Goal: Transaction & Acquisition: Purchase product/service

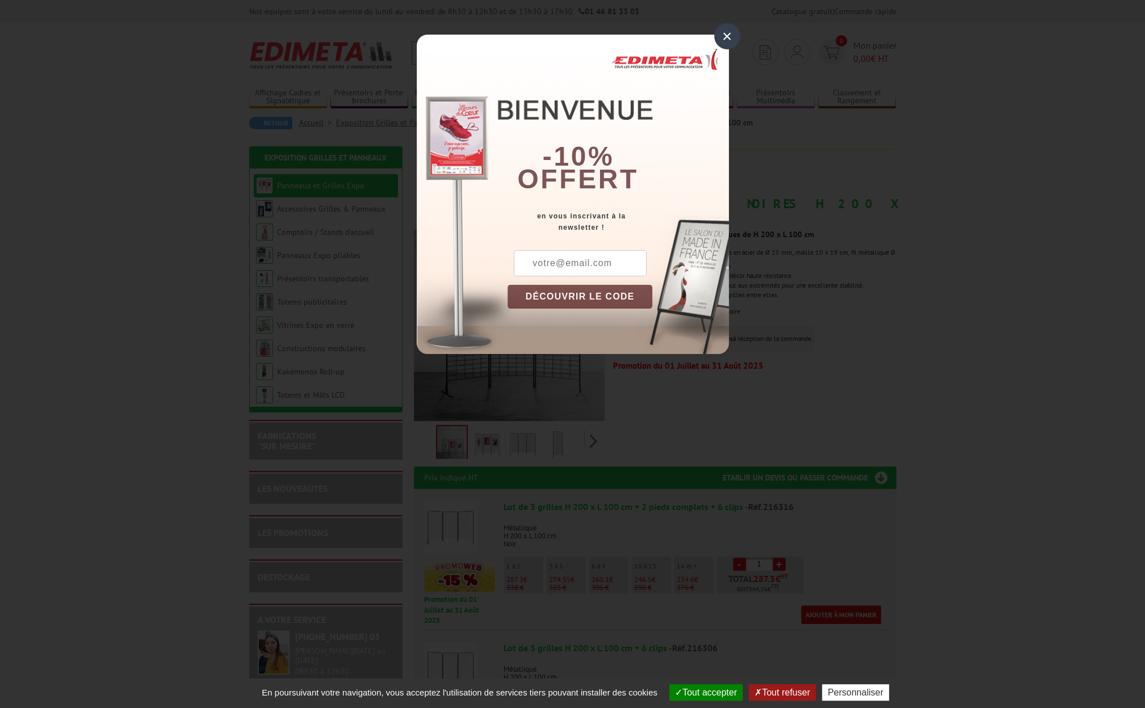
click at [729, 44] on div "×" at bounding box center [727, 36] width 26 height 26
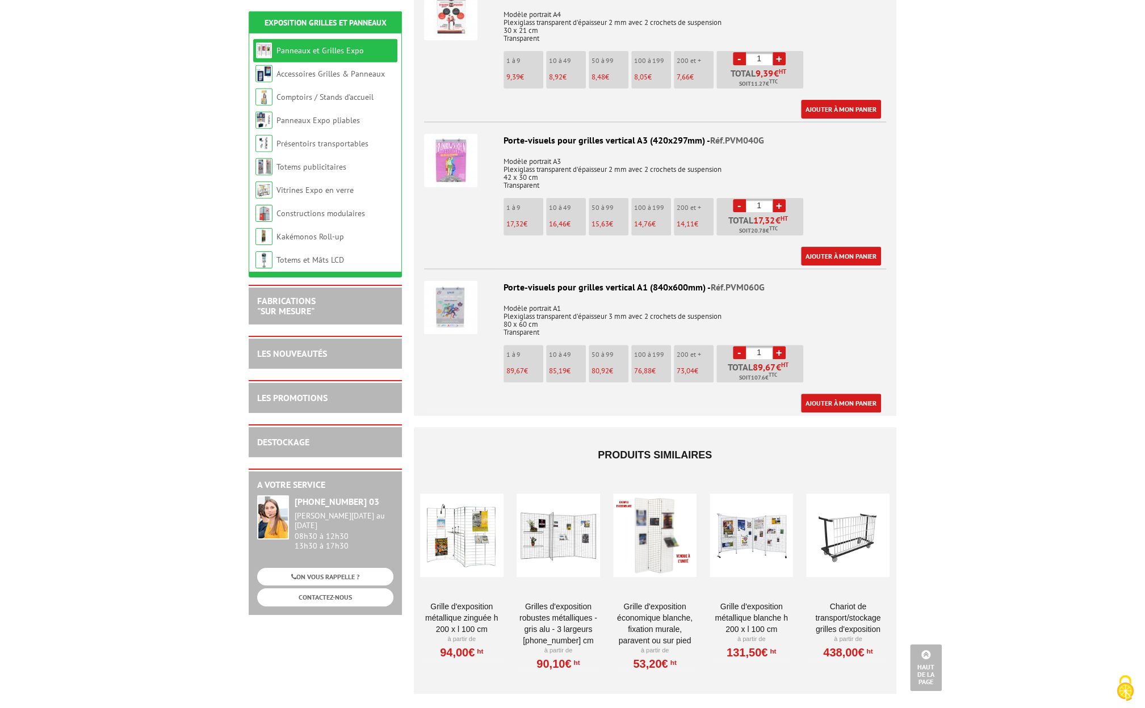
scroll to position [3601, 0]
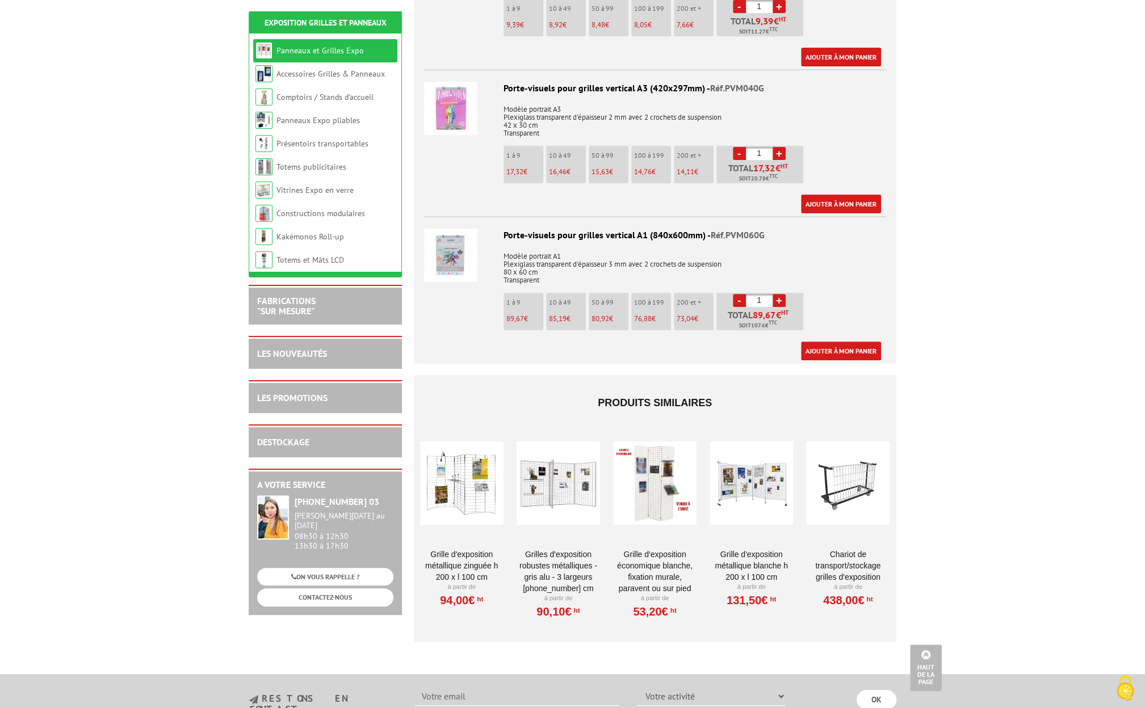
click at [659, 483] on div at bounding box center [654, 484] width 83 height 114
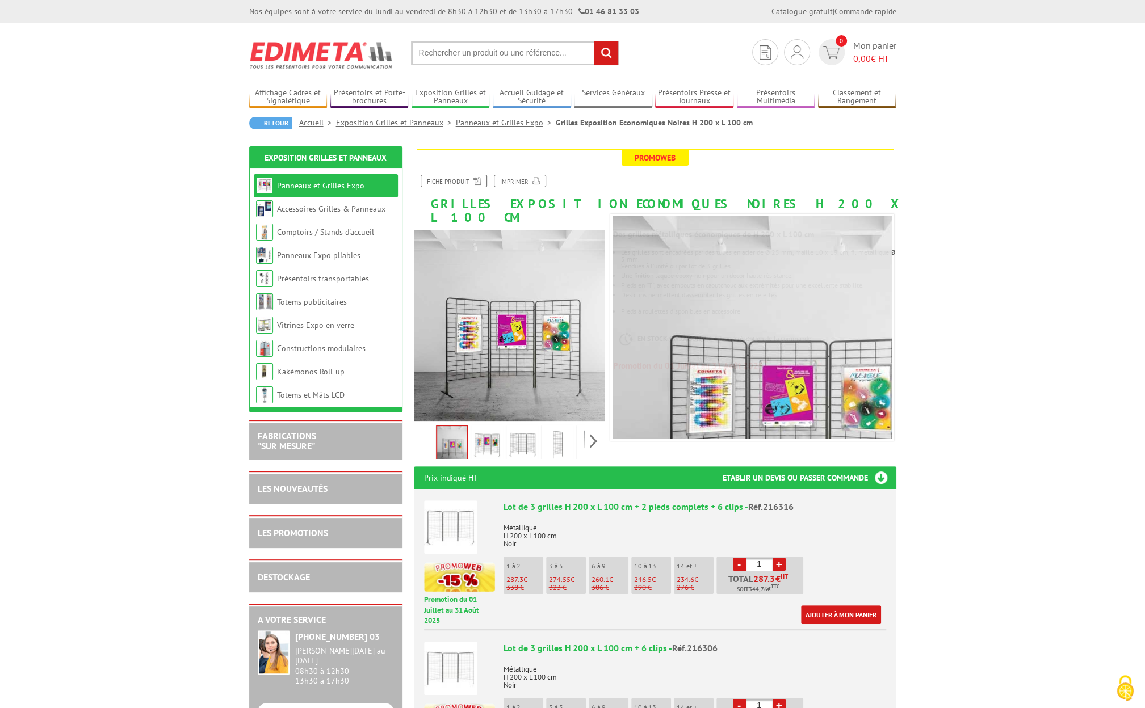
scroll to position [236, 0]
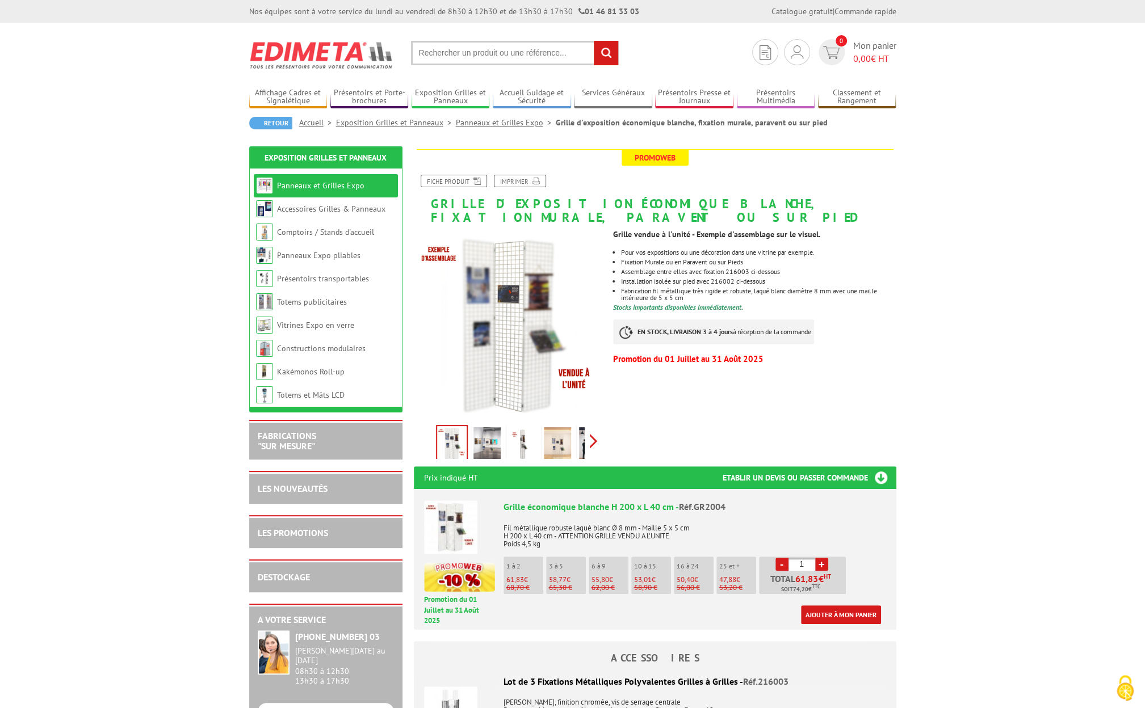
click at [594, 443] on div "Previous Next" at bounding box center [509, 441] width 191 height 40
click at [516, 443] on link at bounding box center [532, 445] width 32 height 40
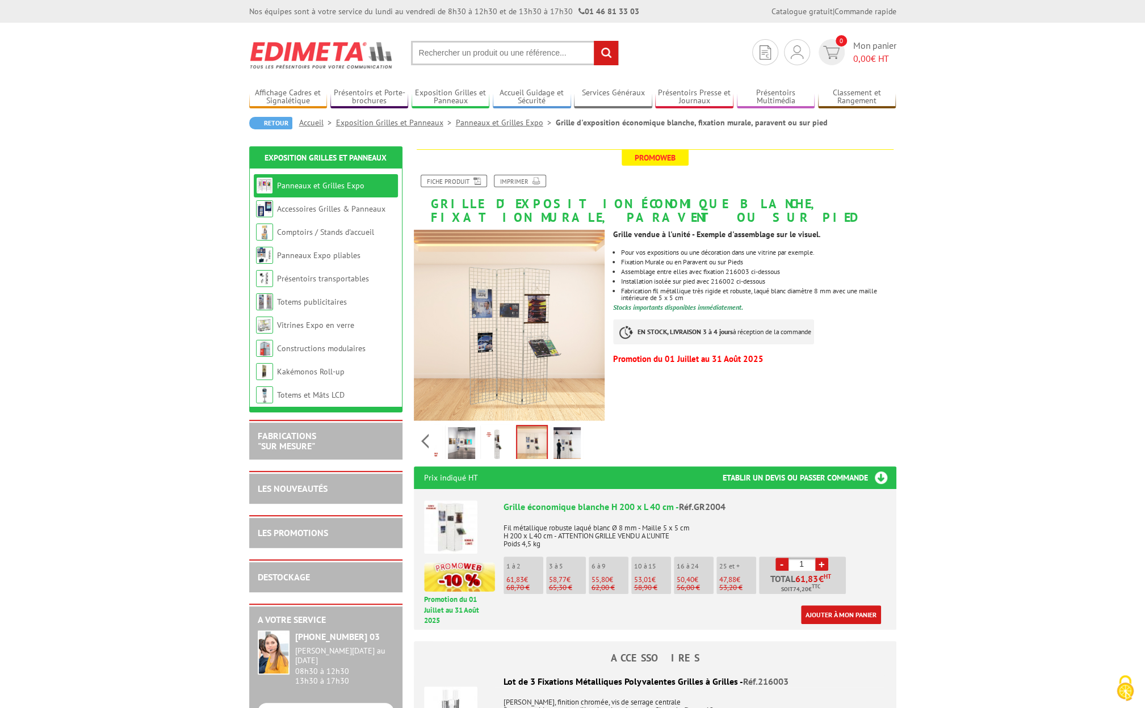
click at [490, 441] on img at bounding box center [496, 444] width 27 height 35
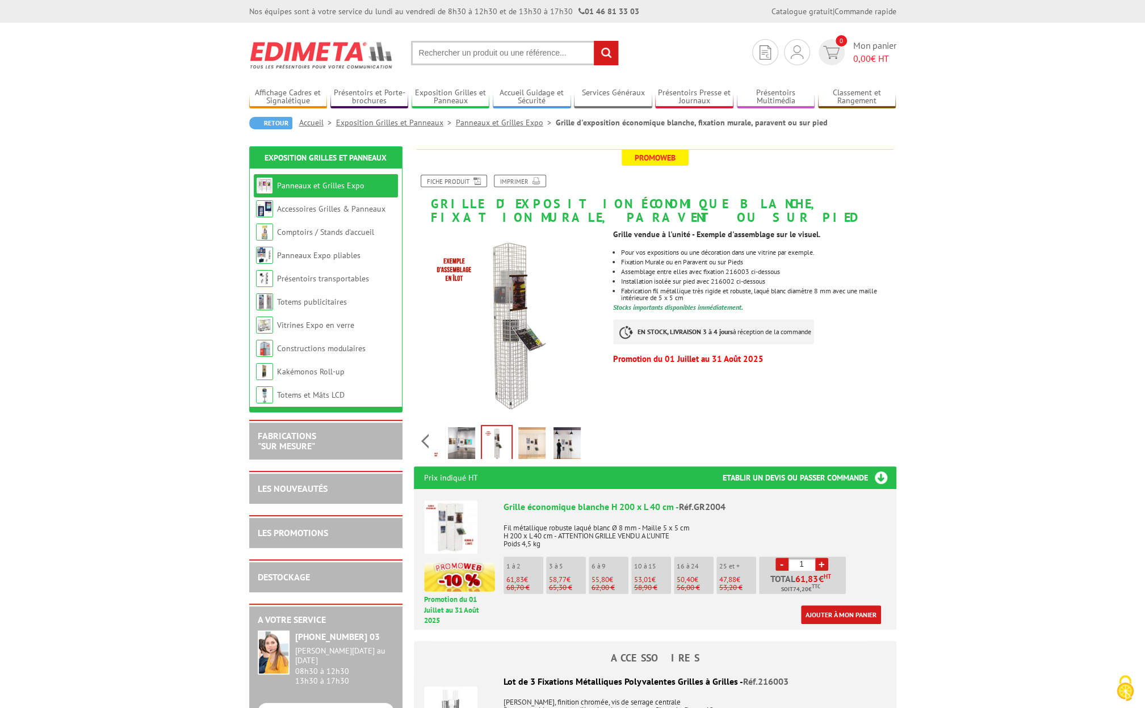
drag, startPoint x: 484, startPoint y: 446, endPoint x: 467, endPoint y: 444, distance: 16.5
click at [483, 446] on img at bounding box center [497, 443] width 30 height 35
click at [465, 444] on img at bounding box center [461, 444] width 27 height 35
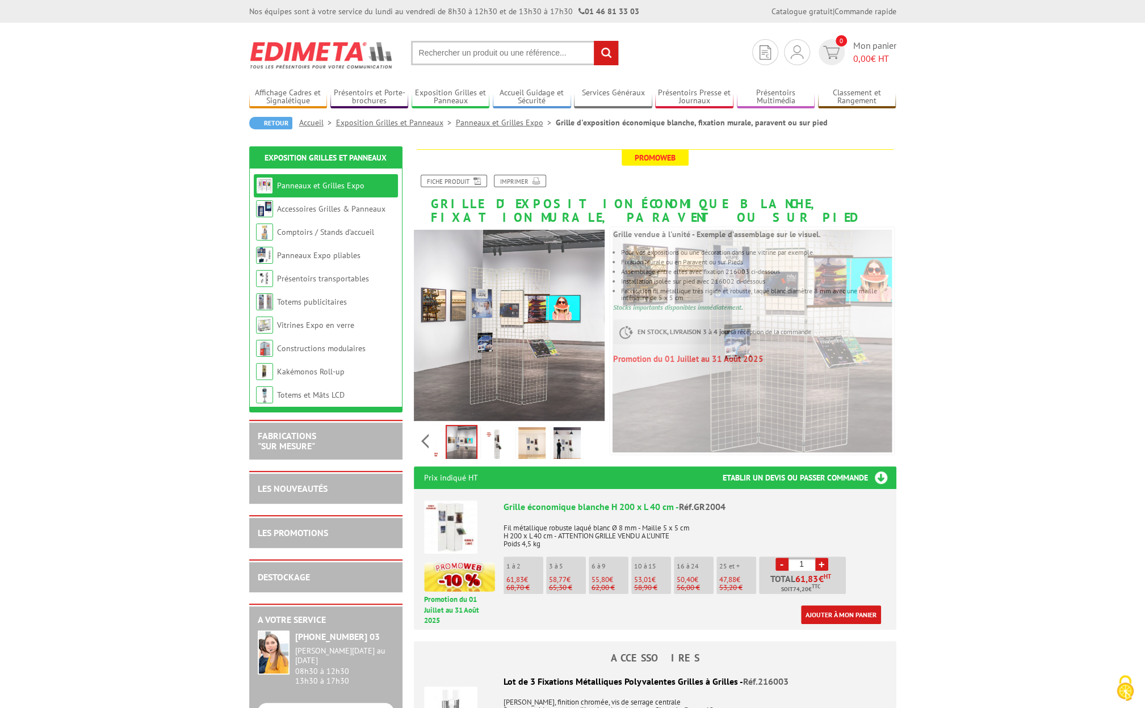
click at [497, 438] on img at bounding box center [496, 444] width 27 height 35
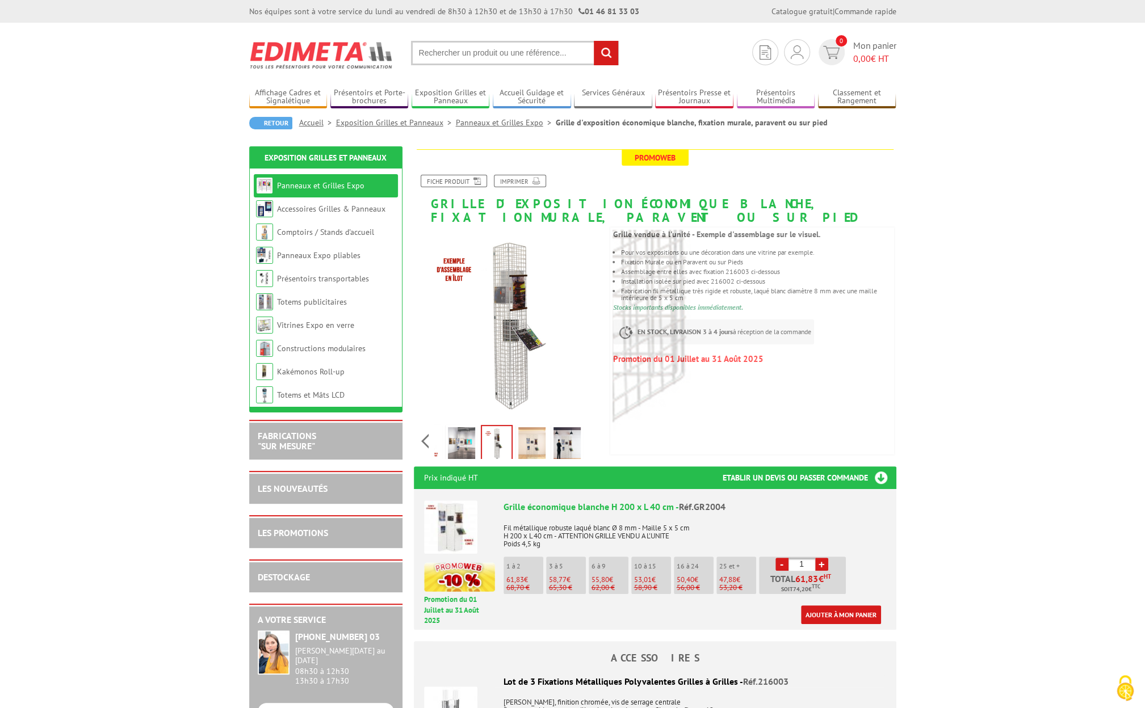
click at [537, 447] on img at bounding box center [531, 444] width 27 height 35
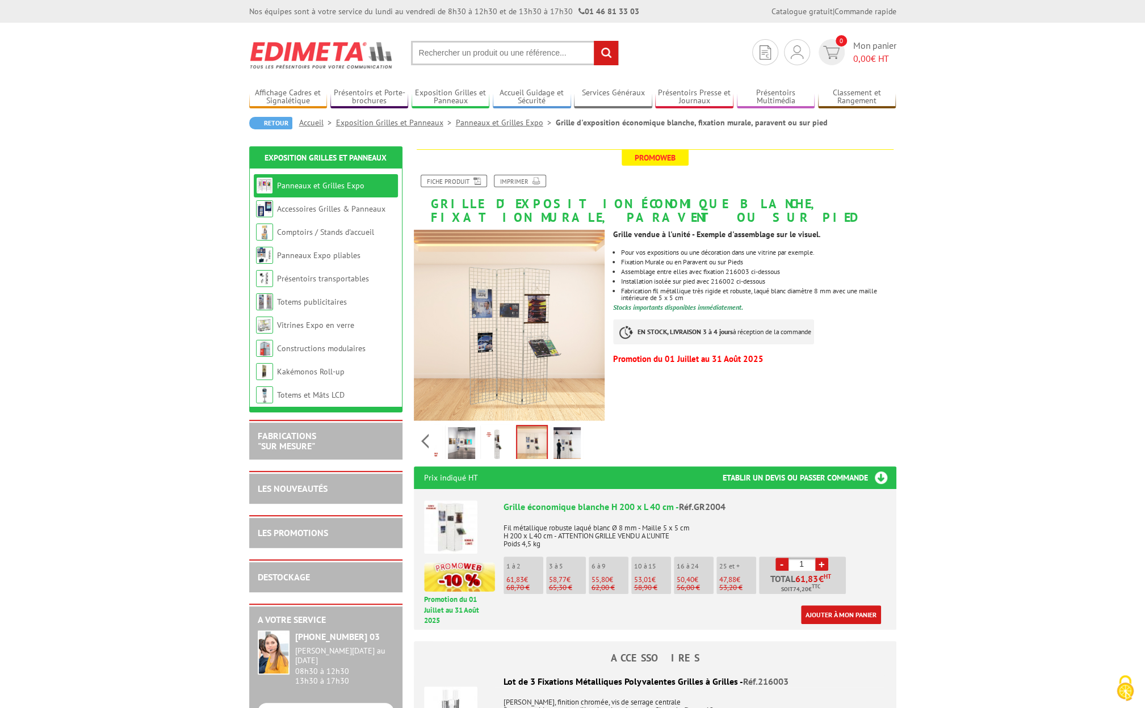
click at [560, 451] on img at bounding box center [566, 444] width 27 height 35
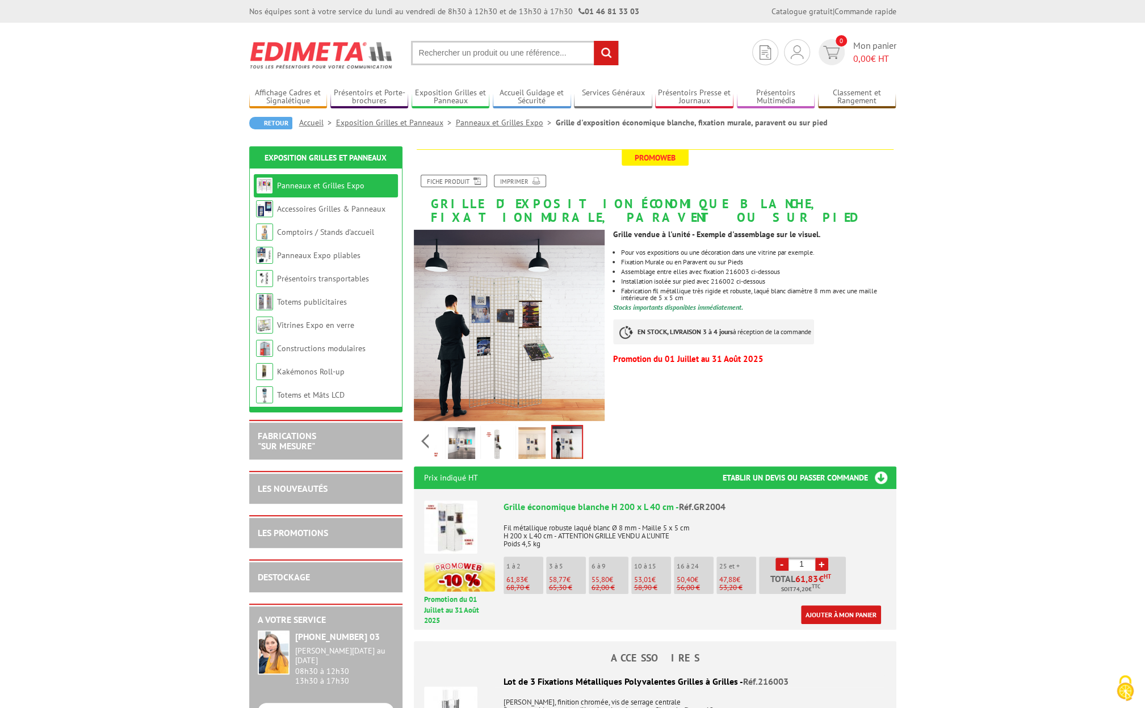
click at [461, 453] on img at bounding box center [461, 444] width 27 height 35
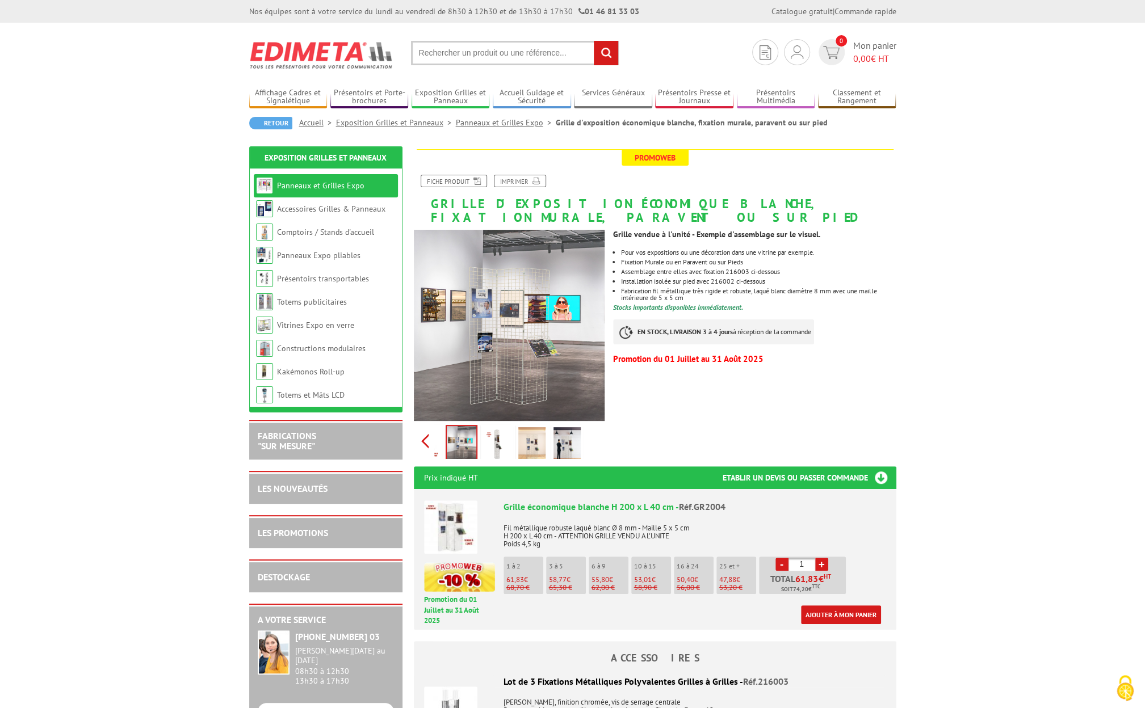
click at [418, 448] on div "Previous Next" at bounding box center [509, 441] width 191 height 40
click at [423, 446] on div "Previous Next" at bounding box center [509, 441] width 191 height 40
click at [461, 447] on img at bounding box center [451, 444] width 27 height 35
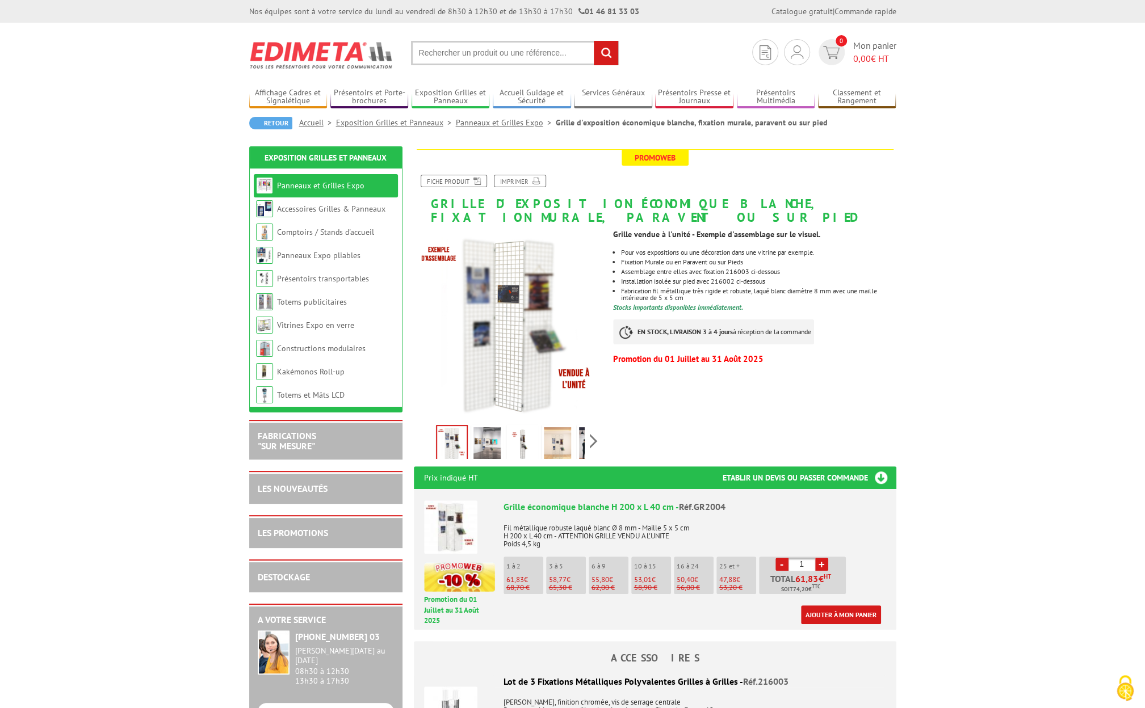
click at [556, 575] on li "3 à 5 58,77 € 65,30 €" at bounding box center [566, 575] width 40 height 37
click at [597, 557] on li "6 à 9 55,80 € 62,00 €" at bounding box center [609, 575] width 40 height 37
click at [606, 566] on p "6 à 9" at bounding box center [609, 567] width 37 height 8
click at [606, 567] on p "6 à 9" at bounding box center [609, 567] width 37 height 8
click at [826, 564] on link "+" at bounding box center [821, 564] width 13 height 13
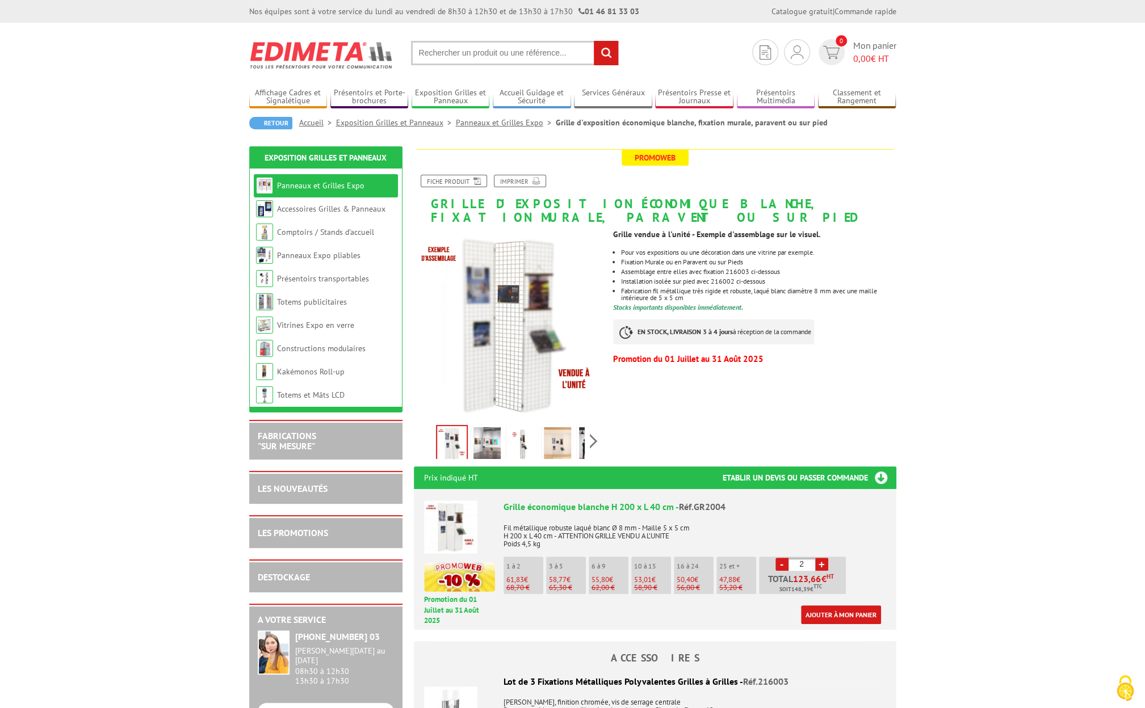
click at [774, 565] on li "- 2 + Total 123,66 € HT Soit 148,39 € TTC" at bounding box center [802, 575] width 87 height 37
click at [777, 565] on link "-" at bounding box center [781, 564] width 13 height 13
type input "1"
click at [777, 565] on link "-" at bounding box center [781, 564] width 13 height 13
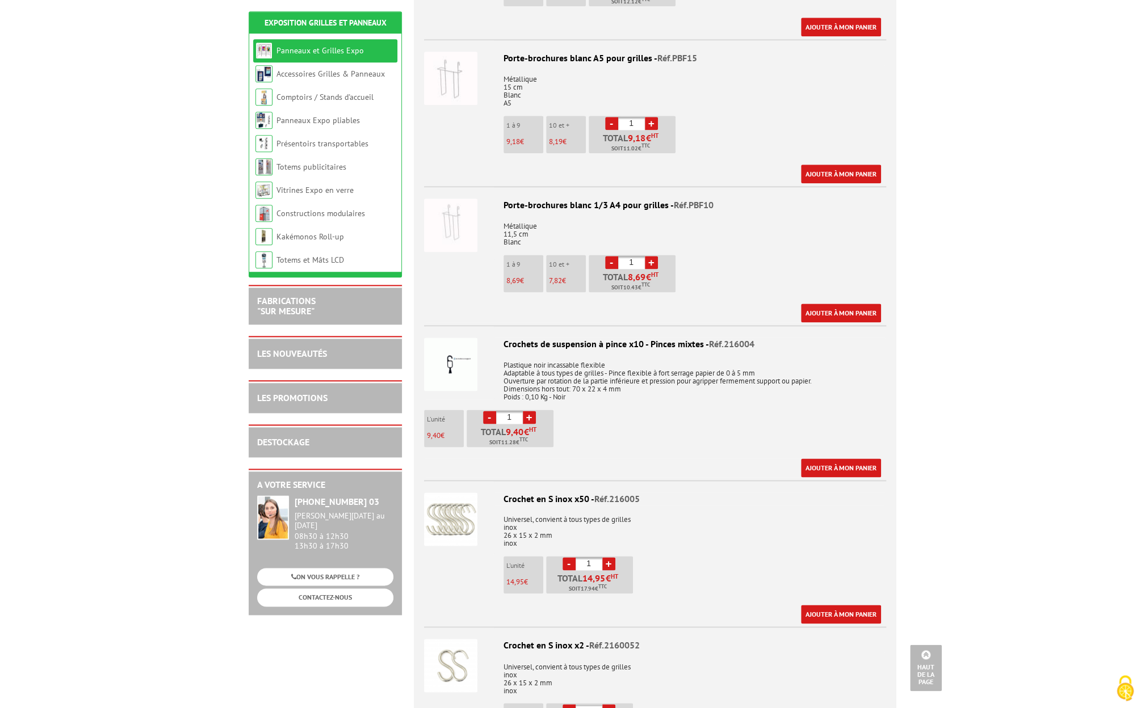
scroll to position [1122, 0]
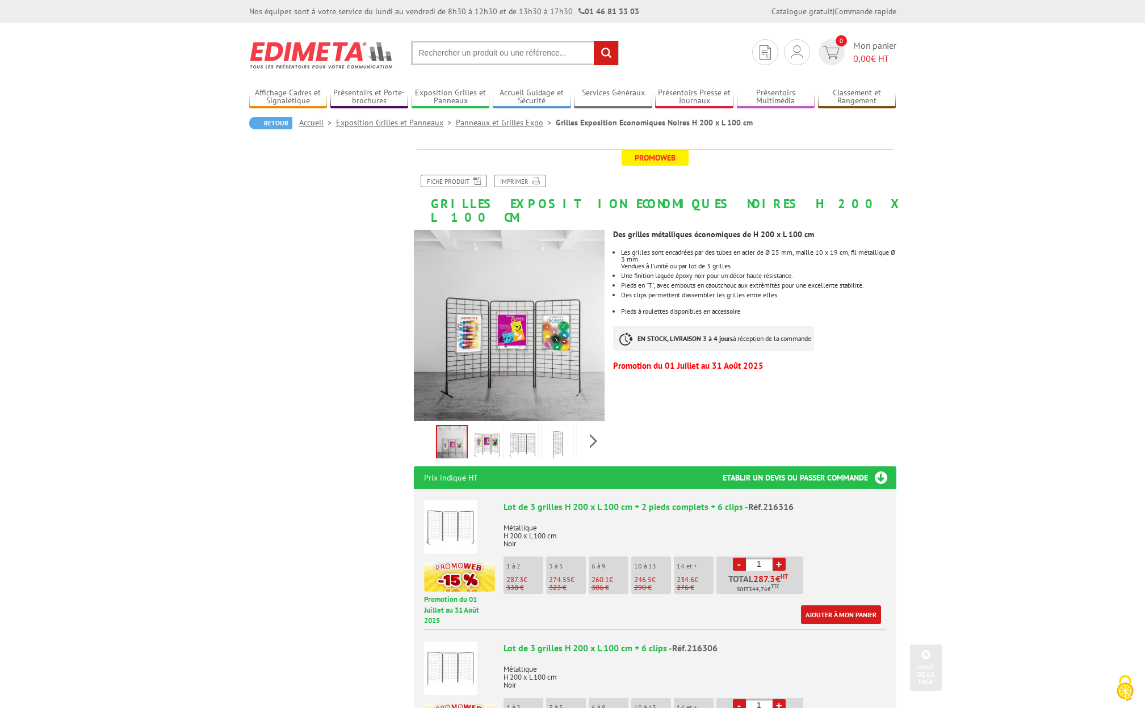
scroll to position [3522, 0]
